Goal: Information Seeking & Learning: Learn about a topic

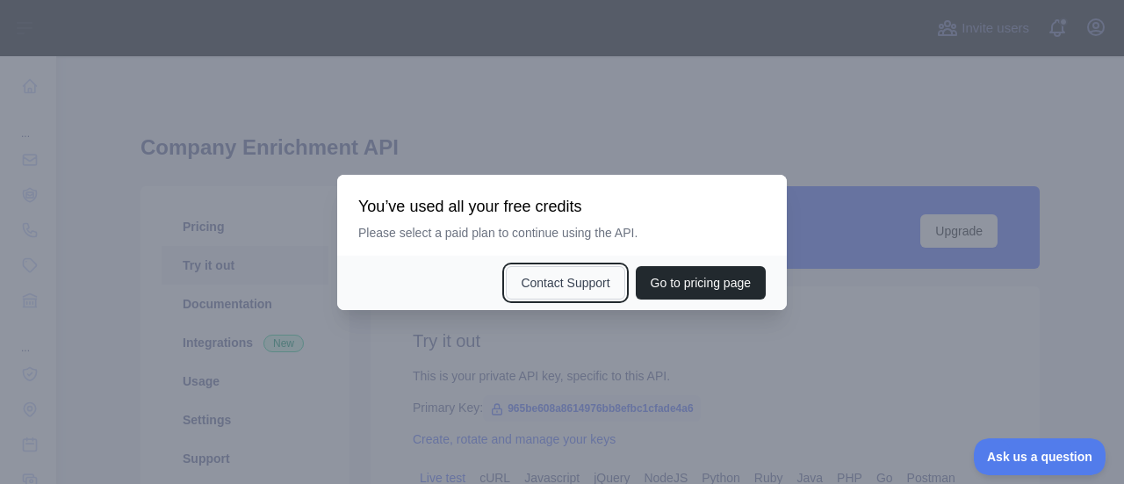
click at [592, 285] on button "Contact Support" at bounding box center [565, 282] width 119 height 33
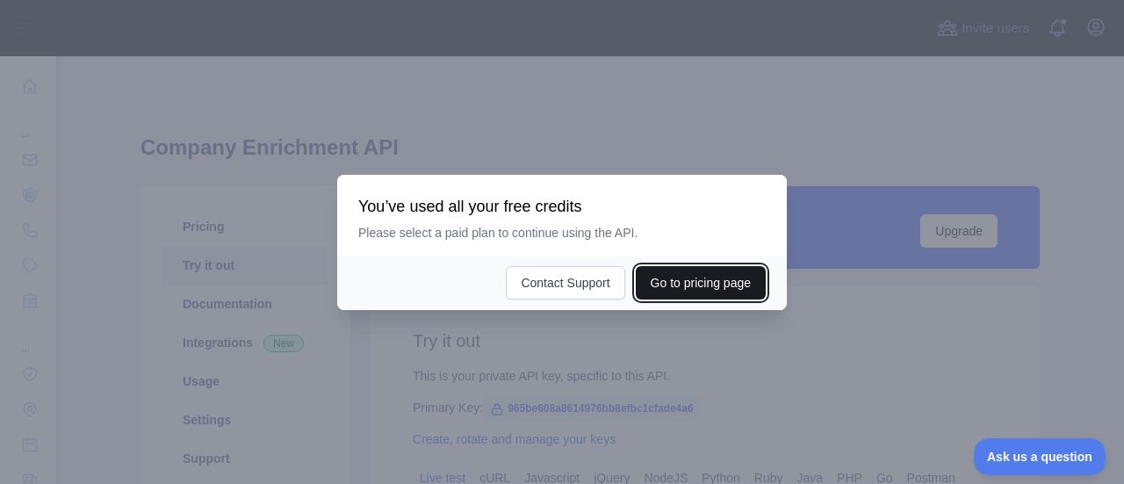
click at [679, 289] on button "Go to pricing page" at bounding box center [701, 282] width 130 height 33
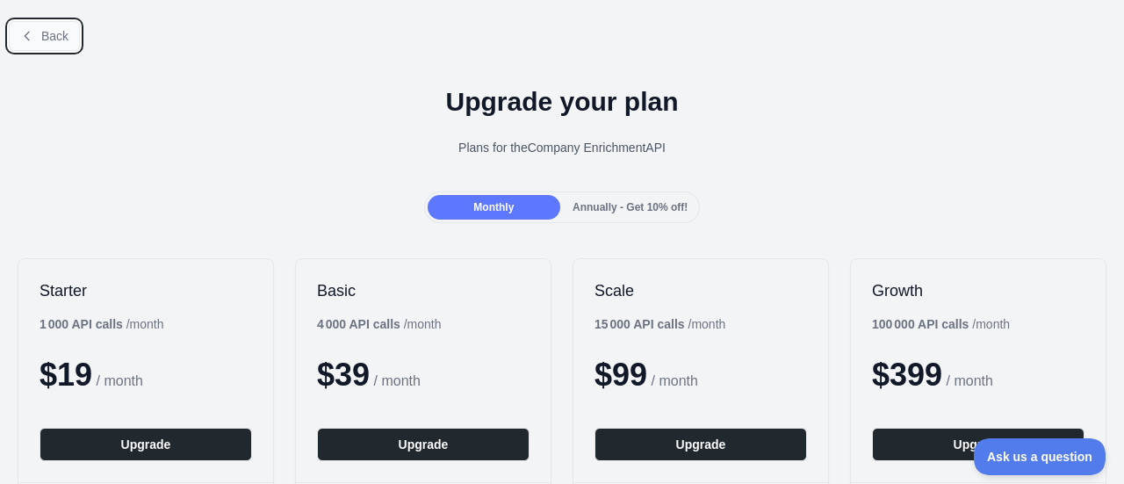
click at [30, 39] on icon at bounding box center [27, 36] width 14 height 14
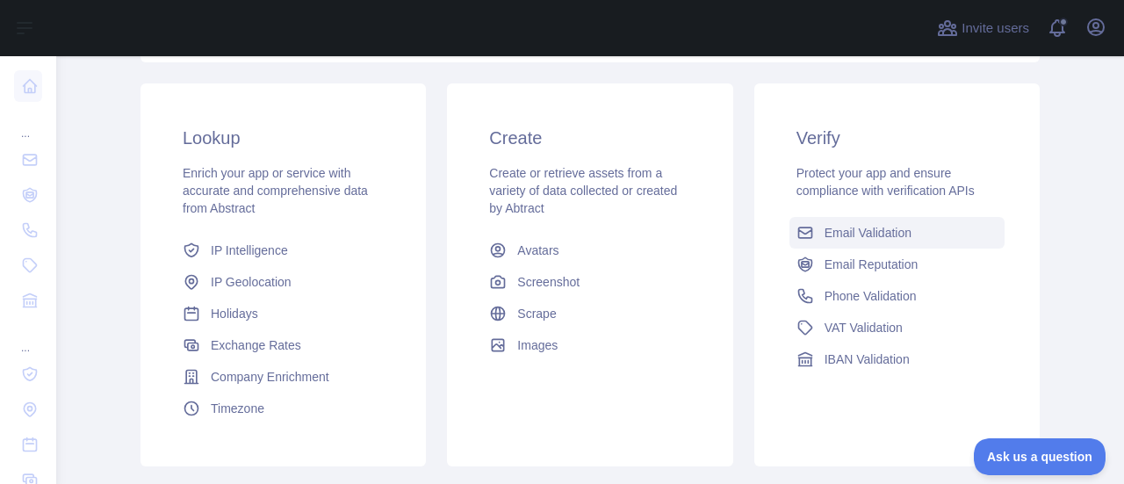
scroll to position [198, 0]
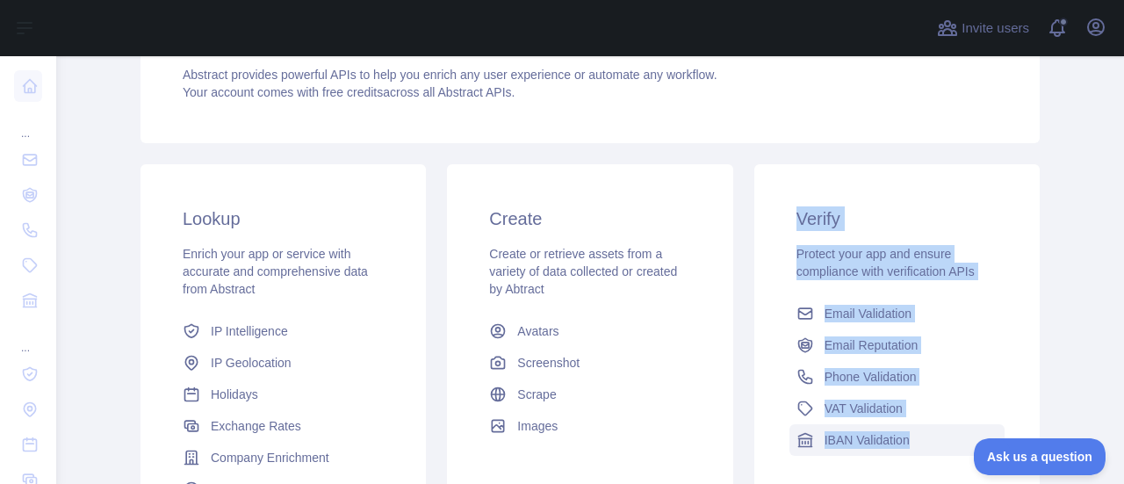
drag, startPoint x: 776, startPoint y: 222, endPoint x: 940, endPoint y: 436, distance: 268.7
click at [940, 436] on div "Verify Protect your app and ensure compliance with verification APIs Email Vali…" at bounding box center [896, 331] width 285 height 334
copy div "Verify Protect your app and ensure compliance with verification APIs Email Vali…"
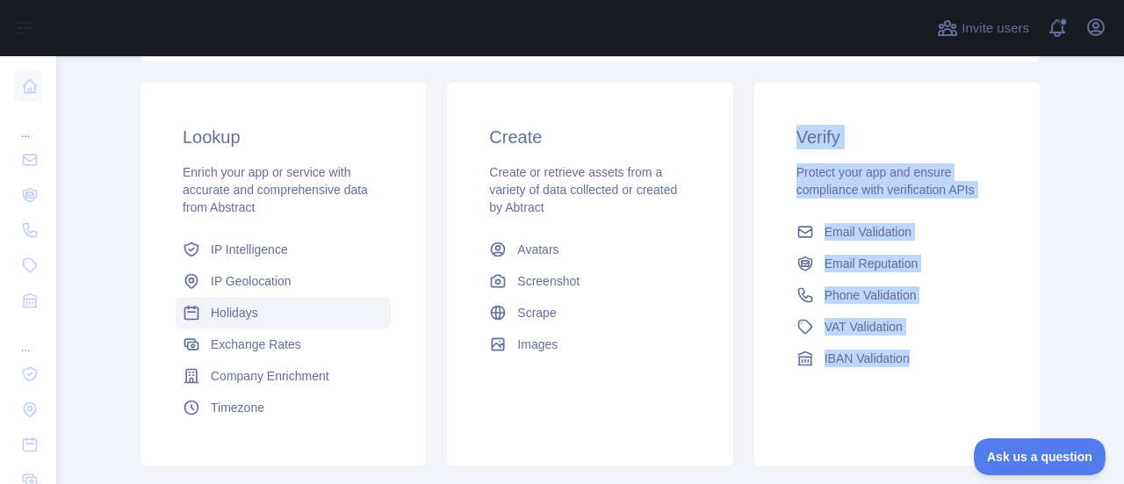
scroll to position [280, 0]
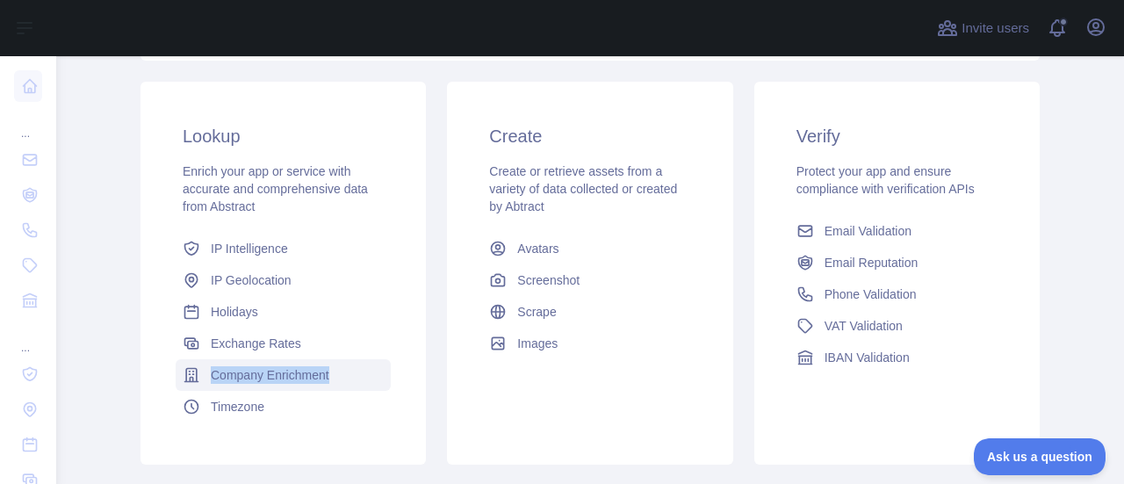
drag, startPoint x: 162, startPoint y: 368, endPoint x: 344, endPoint y: 367, distance: 182.7
click at [344, 367] on div "Lookup Enrich your app or service with accurate and comprehensive data from Abs…" at bounding box center [283, 273] width 285 height 383
copy span "Company Enrichment"
click at [281, 374] on span "Company Enrichment" at bounding box center [270, 375] width 119 height 18
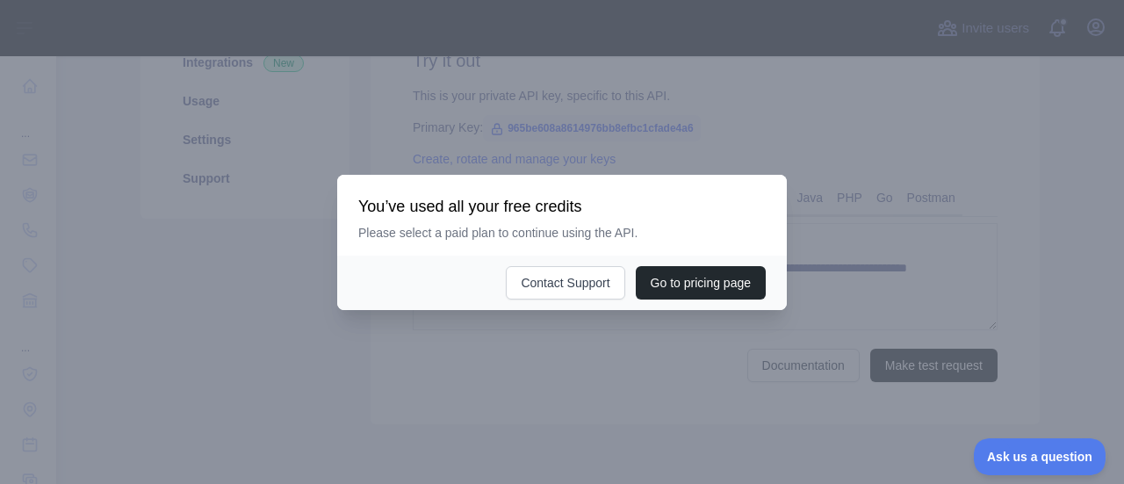
scroll to position [280, 0]
click at [681, 283] on button "Go to pricing page" at bounding box center [701, 282] width 130 height 33
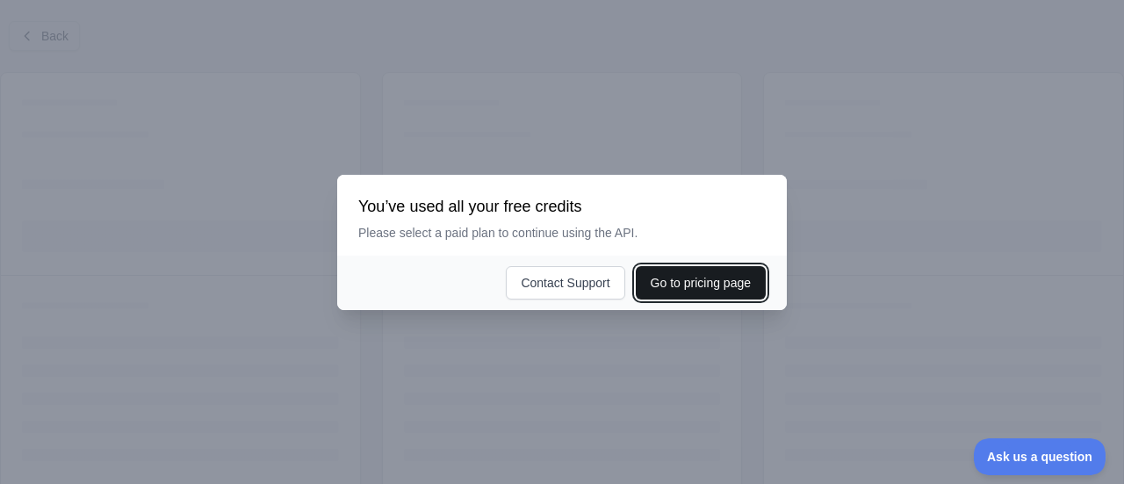
scroll to position [144, 0]
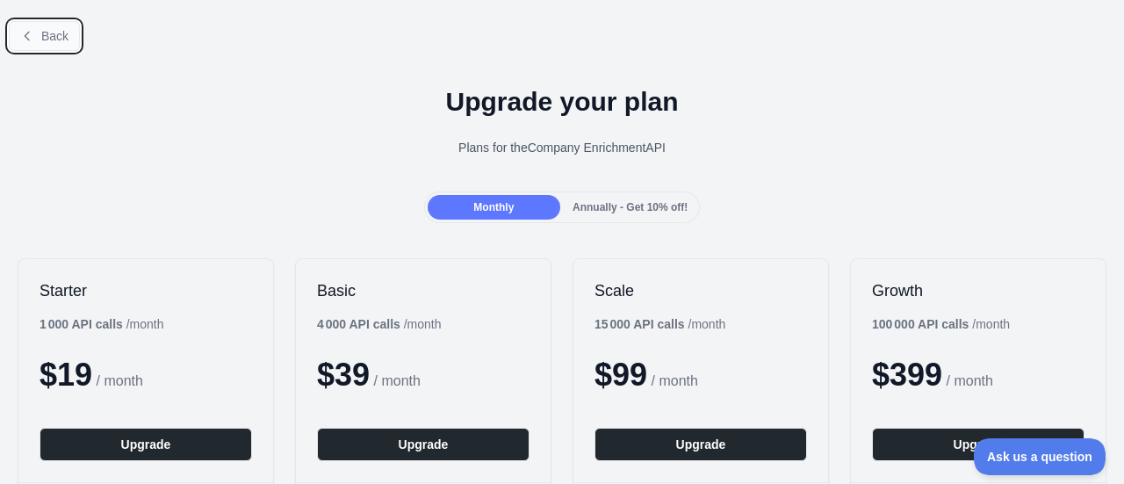
click at [37, 40] on button "Back" at bounding box center [44, 36] width 71 height 30
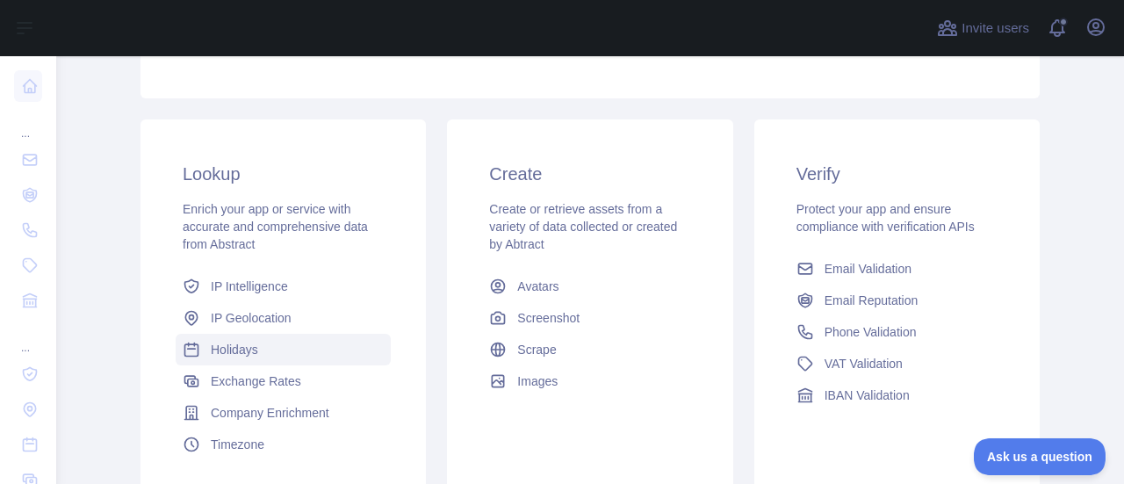
scroll to position [245, 0]
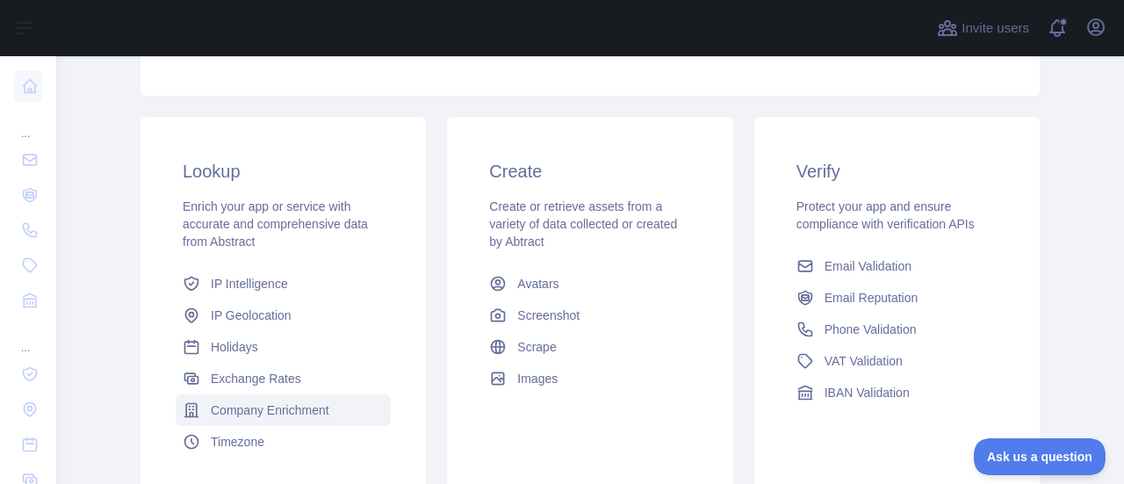
click at [262, 411] on span "Company Enrichment" at bounding box center [270, 410] width 119 height 18
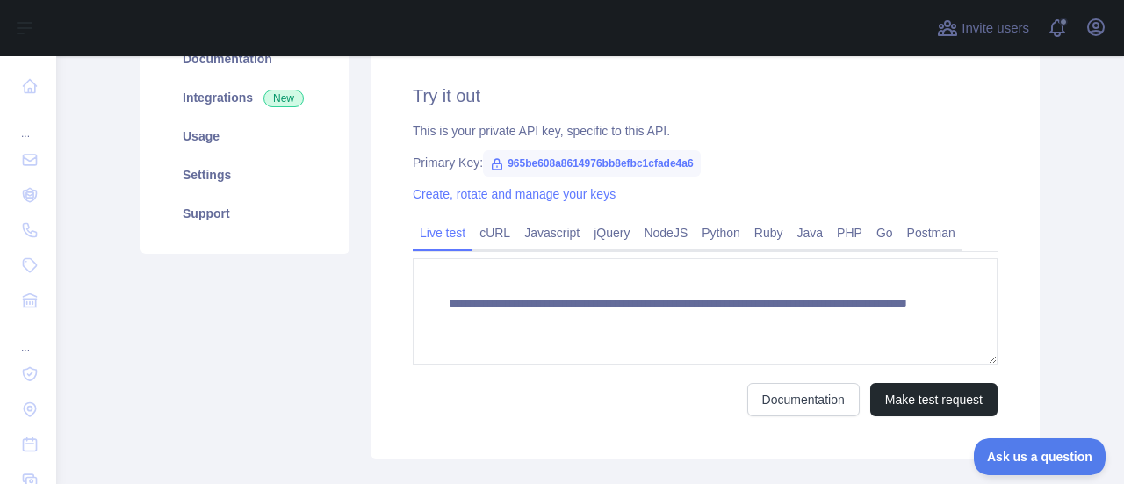
scroll to position [245, 0]
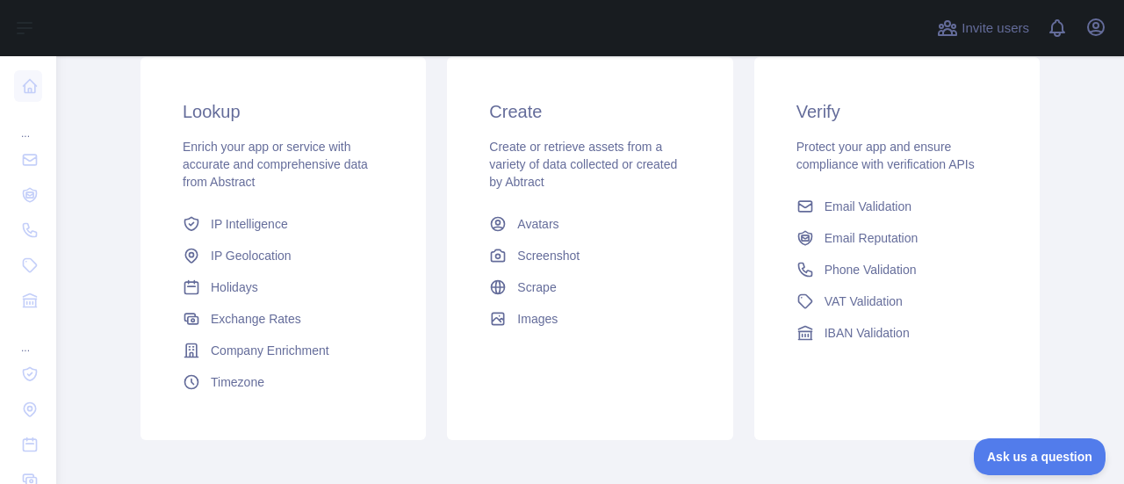
scroll to position [306, 0]
click at [241, 347] on span "Company Enrichment" at bounding box center [270, 350] width 119 height 18
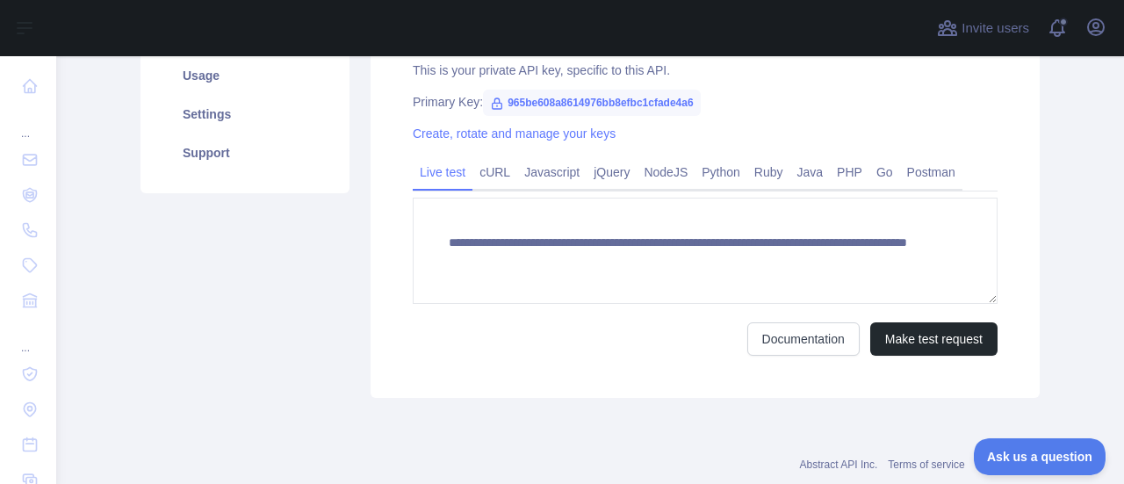
scroll to position [306, 0]
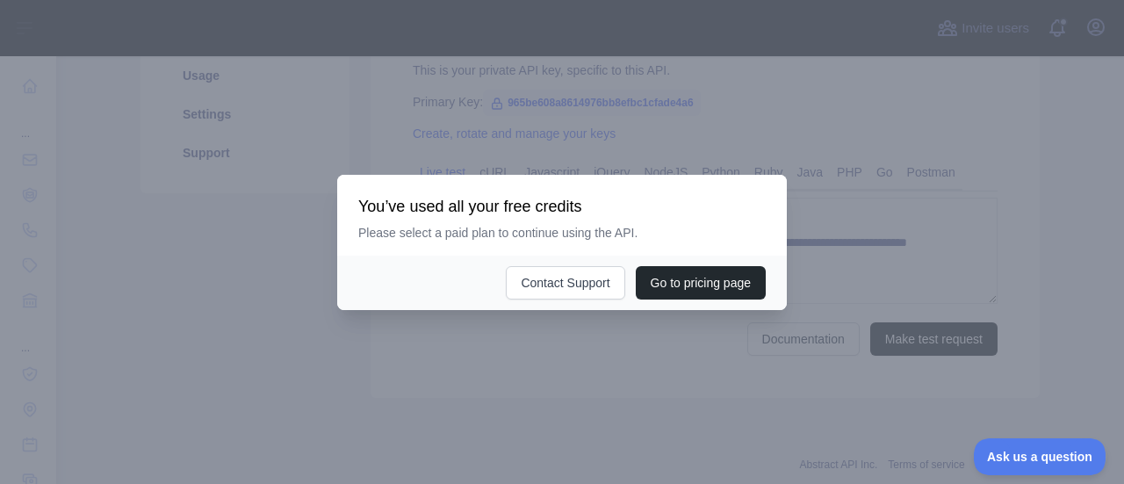
click at [664, 350] on div at bounding box center [562, 242] width 1124 height 484
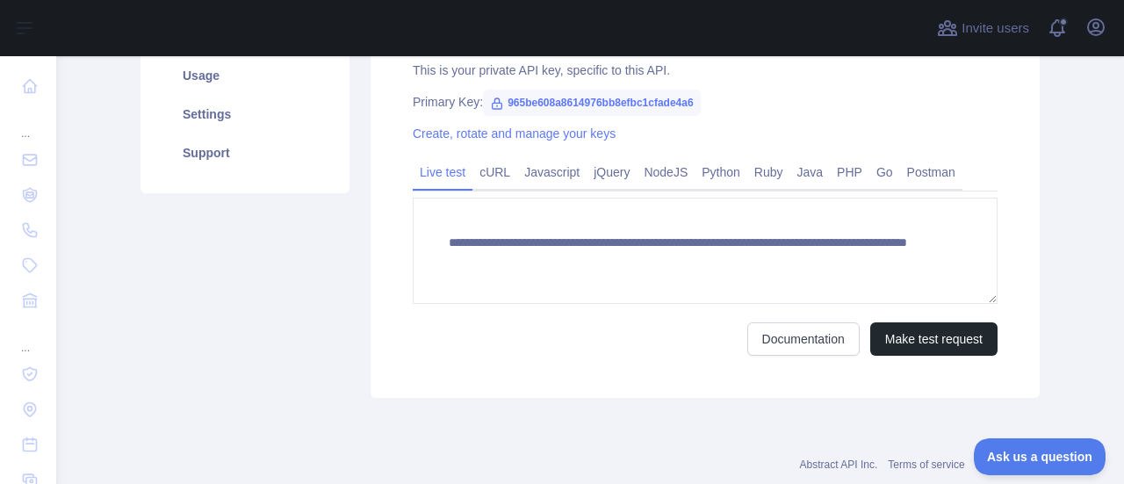
click at [664, 350] on div "Documentation Make test request" at bounding box center [705, 338] width 585 height 33
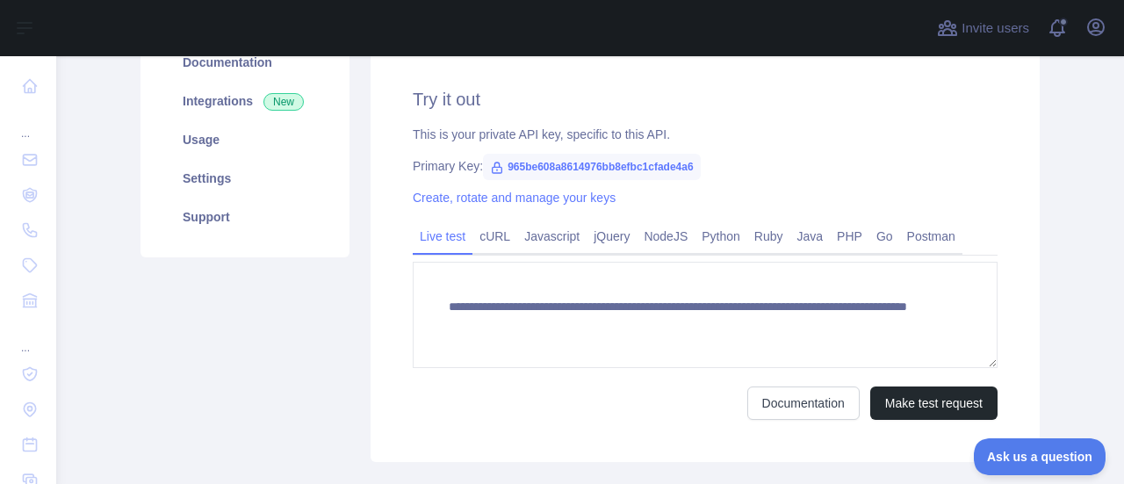
scroll to position [241, 0]
drag, startPoint x: 495, startPoint y: 169, endPoint x: 713, endPoint y: 171, distance: 217.8
click at [713, 171] on div "Primary Key: 965be608a8614976bb8efbc1cfade4a6" at bounding box center [705, 167] width 585 height 18
copy span "965be608a8614976bb8efbc1cfade4a6"
